Goal: Task Accomplishment & Management: Complete application form

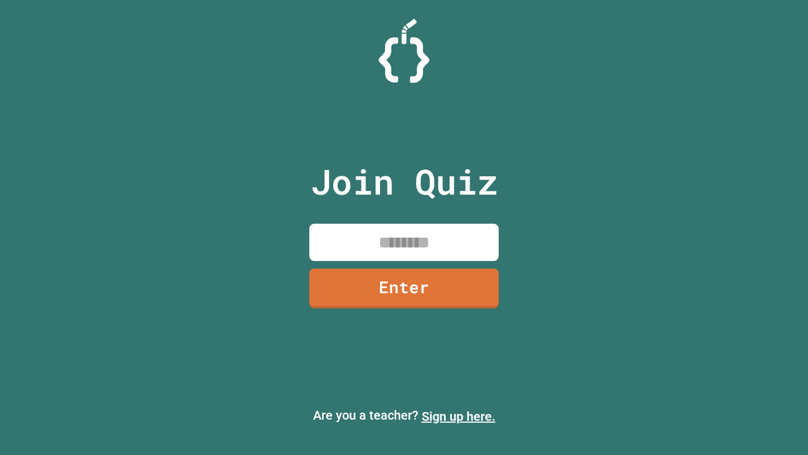
click at [458, 416] on link "Sign up here." at bounding box center [459, 415] width 74 height 15
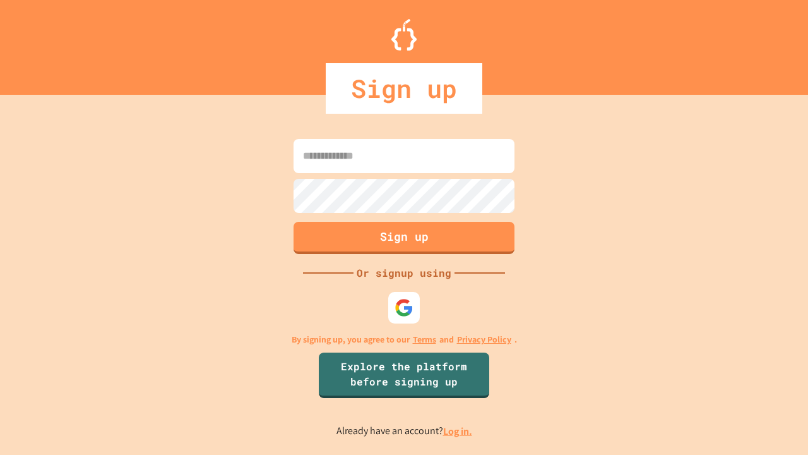
click at [458, 431] on link "Log in." at bounding box center [457, 430] width 29 height 13
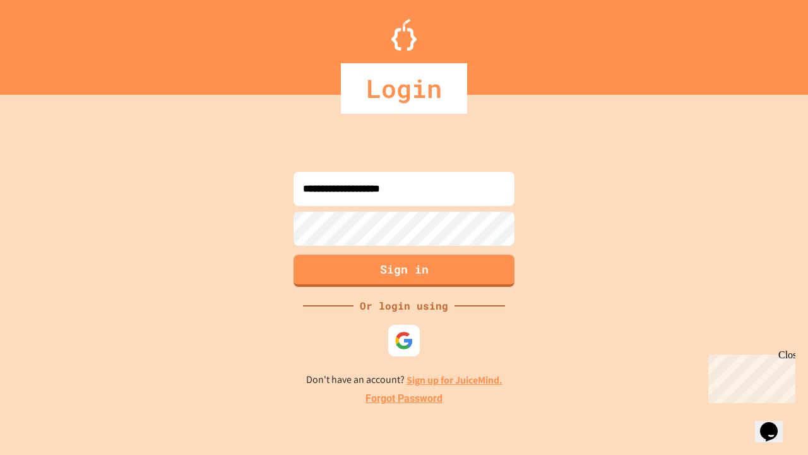
type input "**********"
